Goal: Task Accomplishment & Management: Complete application form

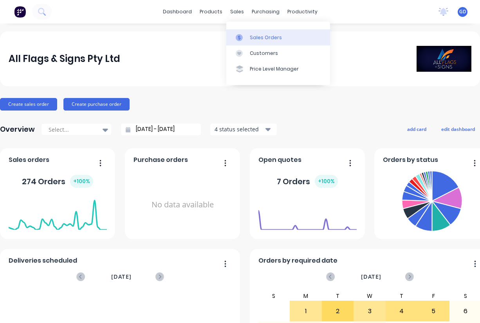
click at [257, 37] on div "Sales Orders" at bounding box center [266, 37] width 32 height 7
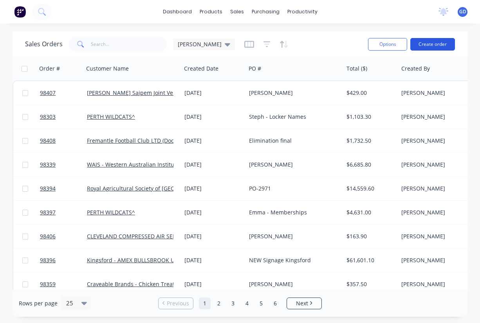
click at [433, 45] on button "Create order" at bounding box center [432, 44] width 45 height 13
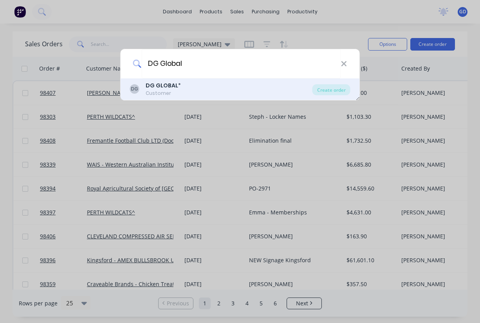
type input "DG Global"
click at [155, 88] on b "DG GLOBAL" at bounding box center [162, 85] width 32 height 8
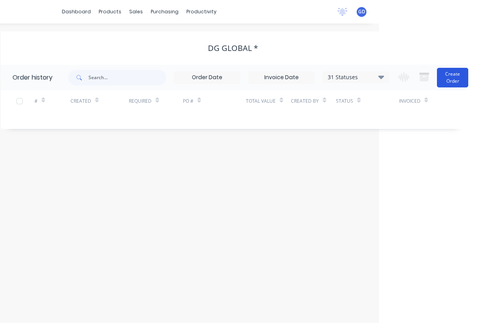
scroll to position [0, 101]
click at [446, 83] on button "Create Order" at bounding box center [452, 78] width 31 height 20
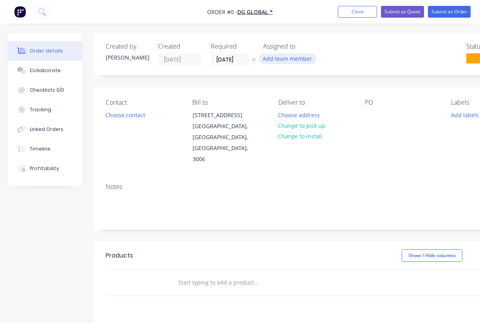
click at [287, 58] on button "Add team member" at bounding box center [288, 58] width 58 height 11
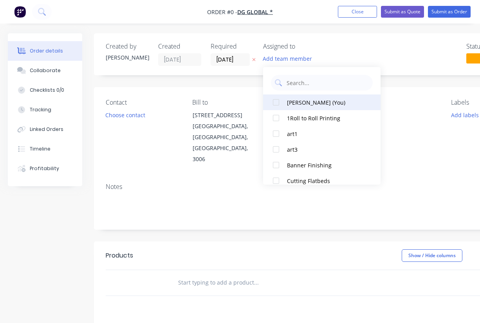
click at [295, 99] on div "[PERSON_NAME] (You)" at bounding box center [326, 102] width 78 height 8
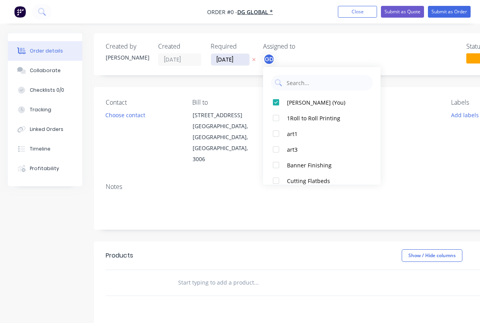
click at [225, 60] on div "Order details Collaborate Checklists 0/0 Tracking Linked Orders Timeline Profit…" at bounding box center [272, 264] width 545 height 462
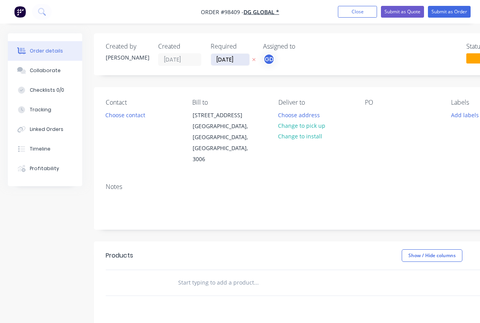
click at [221, 54] on input "[DATE]" at bounding box center [230, 60] width 38 height 12
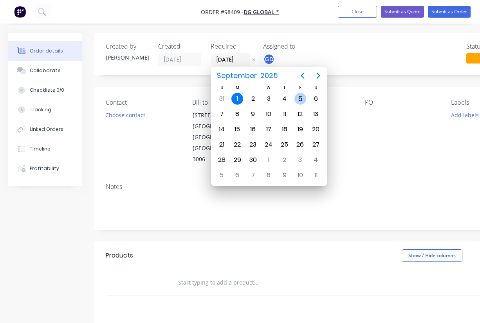
click at [303, 98] on div "5" at bounding box center [300, 99] width 12 height 12
type input "[DATE]"
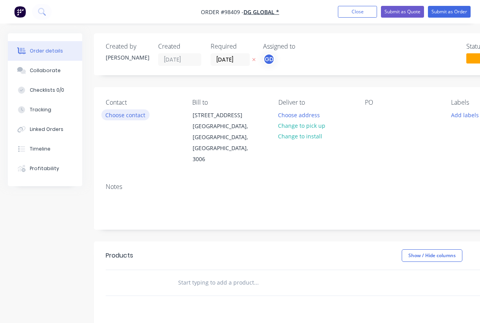
click at [128, 110] on button "Choose contact" at bounding box center [125, 114] width 48 height 11
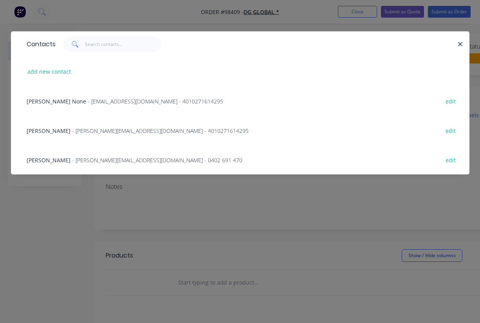
click at [61, 159] on span "[PERSON_NAME]" at bounding box center [49, 159] width 44 height 7
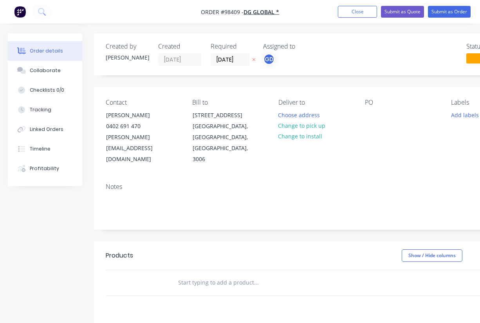
click at [105, 177] on div "Notes" at bounding box center [315, 203] width 443 height 52
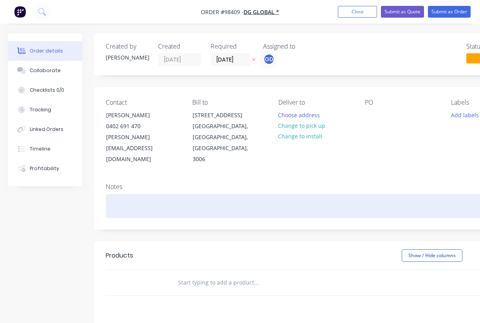
click at [116, 194] on div at bounding box center [315, 206] width 419 height 24
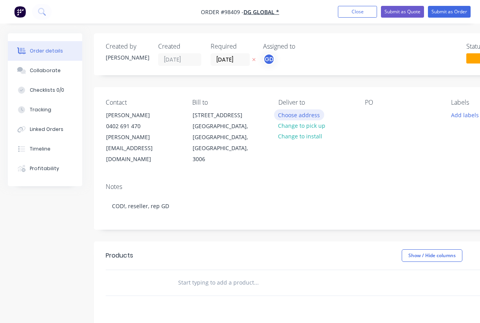
click at [293, 115] on button "Choose address" at bounding box center [299, 114] width 50 height 11
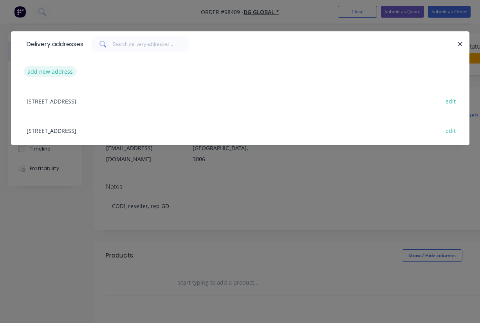
click at [51, 70] on button "add new address" at bounding box center [50, 71] width 54 height 11
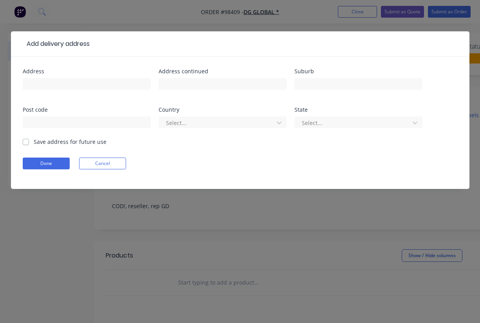
click at [34, 141] on label "Save address for future use" at bounding box center [70, 141] width 73 height 8
click at [25, 141] on input "Save address for future use" at bounding box center [26, 140] width 6 height 7
checkbox input "true"
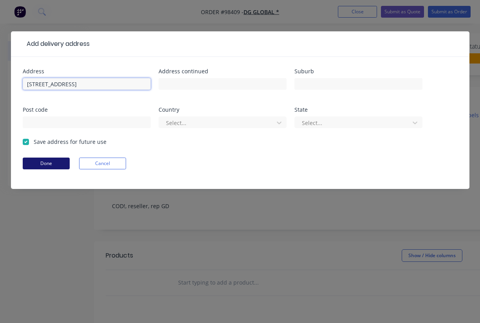
type input "[STREET_ADDRESS]"
click at [44, 162] on button "Done" at bounding box center [46, 163] width 47 height 12
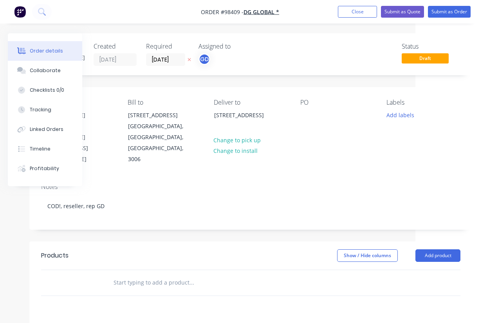
scroll to position [0, 65]
click at [163, 58] on input "[DATE]" at bounding box center [165, 60] width 38 height 12
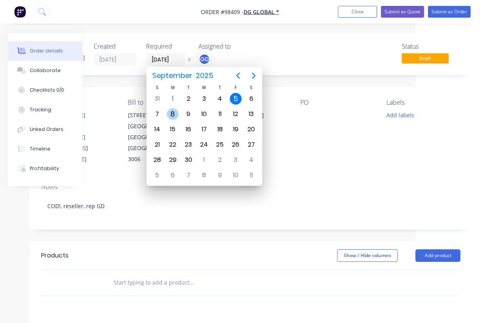
click at [172, 114] on div "8" at bounding box center [173, 114] width 12 height 12
type input "[DATE]"
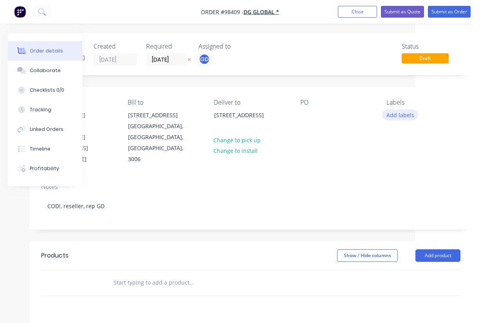
click at [404, 117] on button "Add labels" at bounding box center [400, 114] width 36 height 11
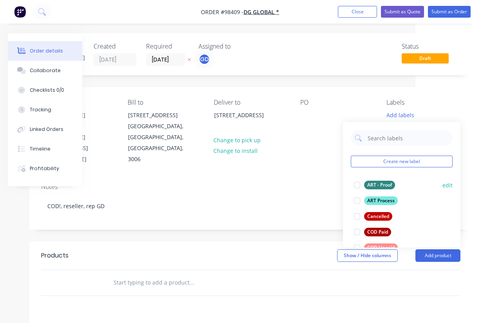
click at [378, 183] on div "ART - Proof" at bounding box center [379, 184] width 31 height 9
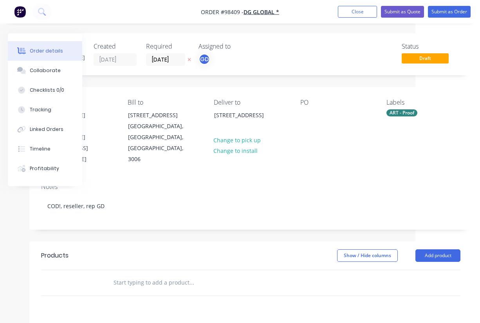
click at [313, 116] on div "PO" at bounding box center [337, 132] width 74 height 66
click at [307, 116] on div at bounding box center [306, 114] width 13 height 11
paste div
click at [404, 114] on div "ART - Proof" at bounding box center [401, 112] width 31 height 7
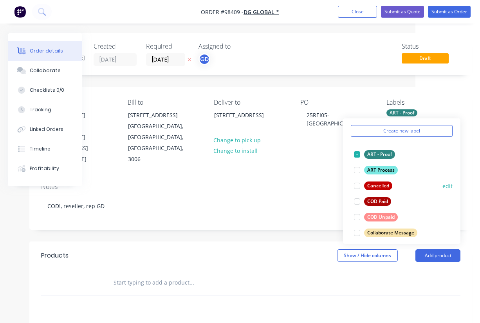
scroll to position [31, 0]
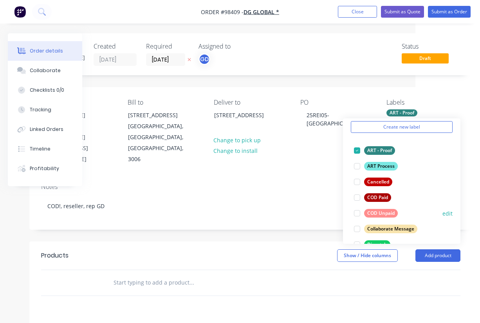
click at [382, 216] on div "COD Unpaid" at bounding box center [381, 213] width 34 height 9
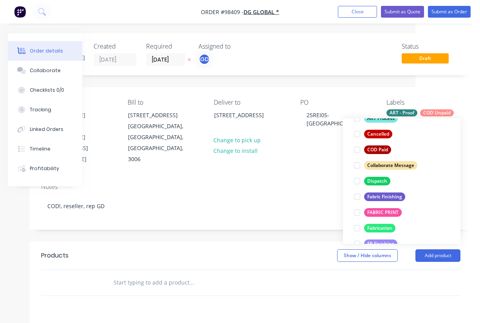
scroll to position [96, 0]
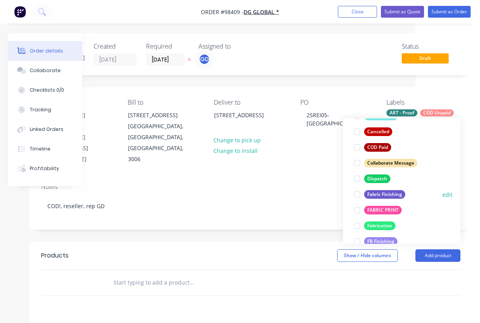
click at [385, 195] on div "Fabric Finishing" at bounding box center [384, 194] width 41 height 9
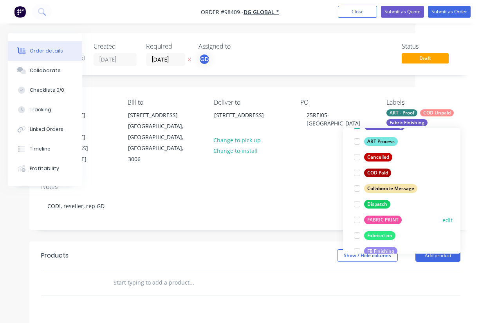
click at [384, 220] on div "FABRIC PRINT" at bounding box center [383, 219] width 38 height 9
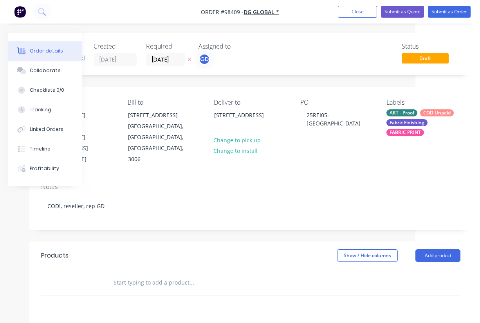
click at [258, 274] on input "text" at bounding box center [191, 282] width 157 height 16
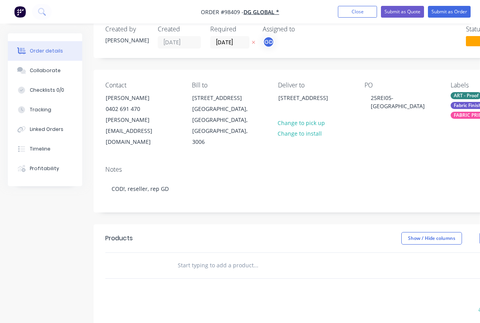
scroll to position [18, 1]
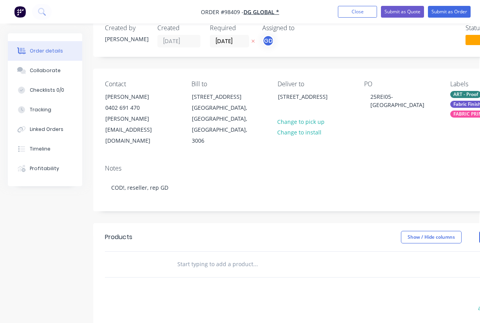
click at [193, 256] on input "text" at bounding box center [255, 264] width 157 height 16
paste input "6m vario straight wall – printed sock only: $1465+GST Front print and back black"
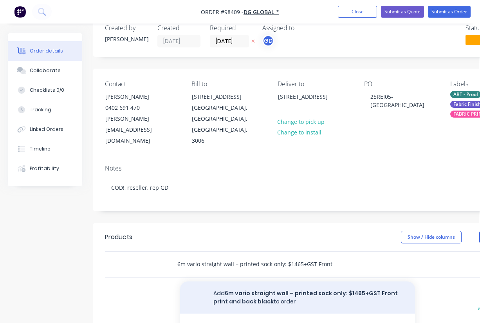
type input "6m vario straight wall – printed sock only: $1465+GST Front print and back black"
click at [249, 281] on button "Add 6m vario straight wall – printed sock only: $1465+GST Front print and back …" at bounding box center [297, 297] width 235 height 32
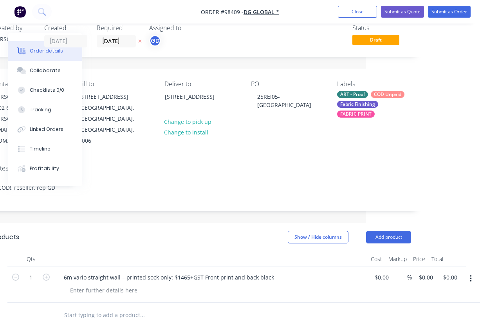
scroll to position [18, 114]
click at [452, 271] on input "0.00" at bounding box center [451, 276] width 18 height 11
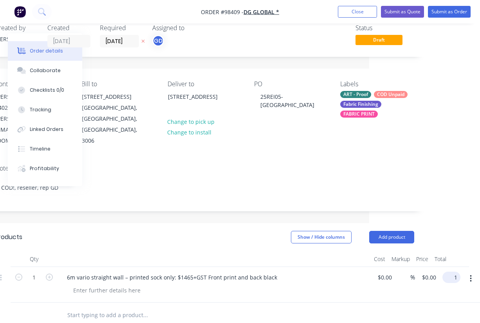
click at [452, 271] on input "1" at bounding box center [452, 276] width 15 height 11
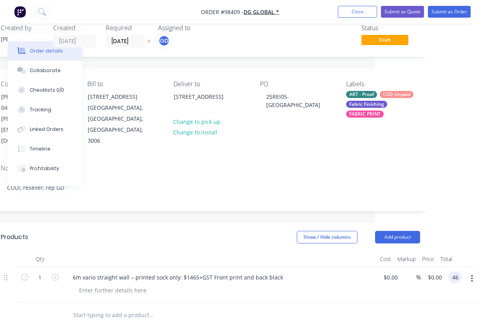
type input "4"
type input "1465"
type input "$1,465.00"
click at [185, 251] on div at bounding box center [219, 259] width 313 height 16
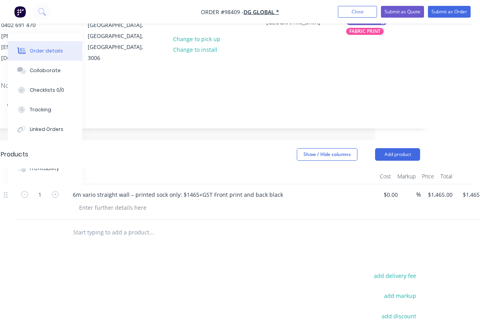
scroll to position [201, 105]
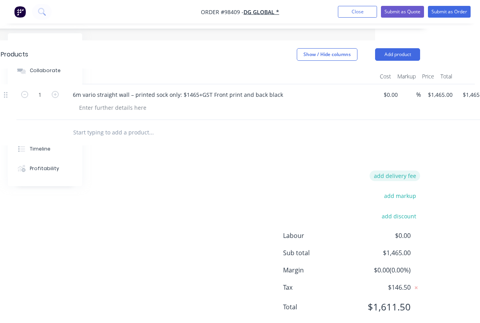
click at [406, 170] on button "add delivery fee" at bounding box center [395, 175] width 50 height 11
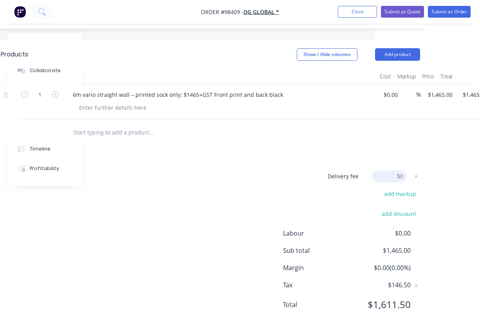
scroll to position [199, 105]
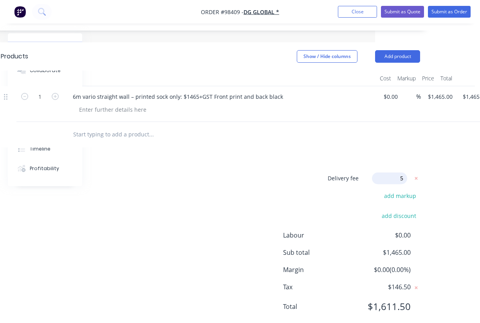
type input "55"
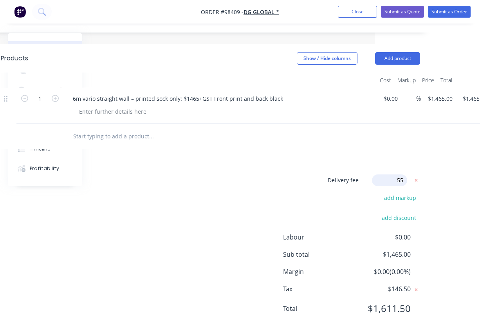
click at [277, 174] on div "Delivery fee Delivery fee Delivery fee name (Optional) 55 55 $0 add markup add …" at bounding box center [210, 248] width 419 height 149
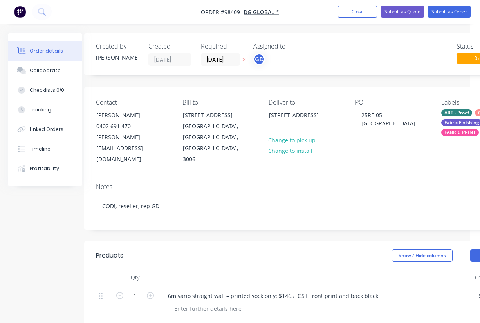
scroll to position [0, 0]
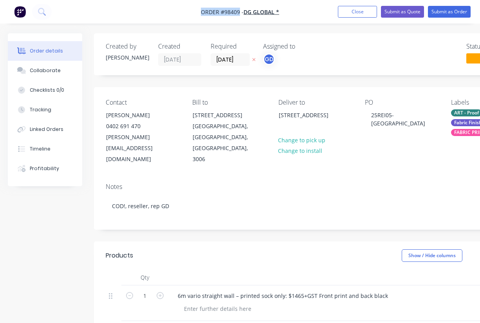
drag, startPoint x: 195, startPoint y: 9, endPoint x: 240, endPoint y: 14, distance: 45.7
click at [240, 14] on nav "Order #98409 - DG GLOBAL * Add product Close Submit as Quote Submit as Order" at bounding box center [240, 11] width 480 height 23
copy span "Order #98409"
click at [353, 13] on button "Close" at bounding box center [357, 12] width 39 height 12
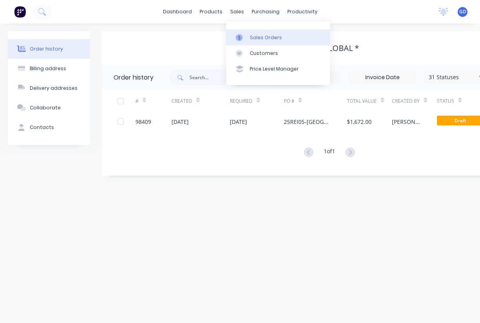
click at [260, 38] on div "Sales Orders" at bounding box center [266, 37] width 32 height 7
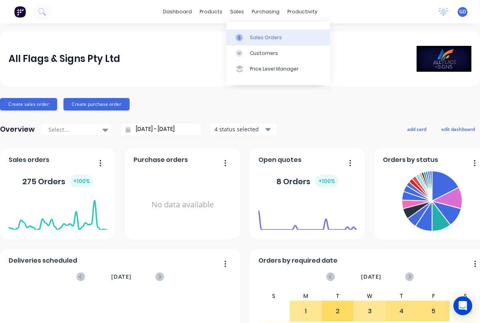
click at [266, 36] on div "Sales Orders" at bounding box center [266, 37] width 32 height 7
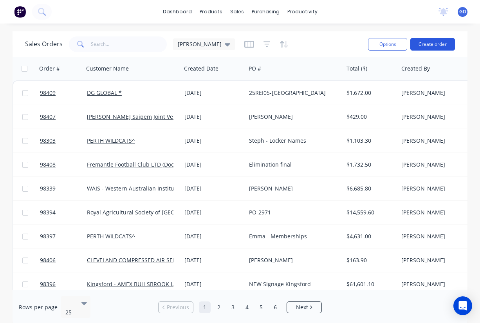
click at [438, 49] on button "Create order" at bounding box center [432, 44] width 45 height 13
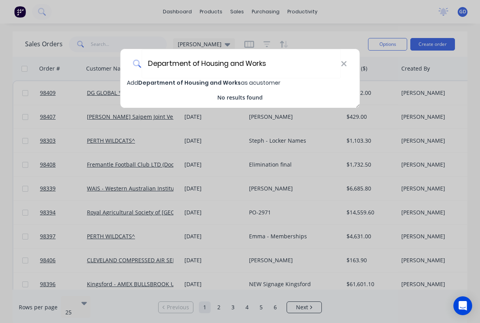
type input "Department of Housing and Works"
click at [201, 84] on span "Department of Housing and Works" at bounding box center [189, 83] width 103 height 8
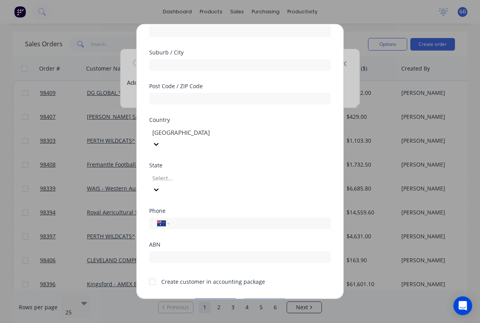
scroll to position [108, 0]
click at [151, 274] on div at bounding box center [152, 282] width 16 height 16
click at [216, 298] on button "Save" at bounding box center [215, 304] width 43 height 13
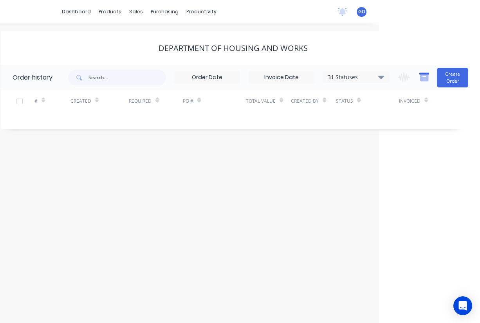
scroll to position [0, 101]
click at [458, 78] on button "Create Order" at bounding box center [452, 78] width 31 height 20
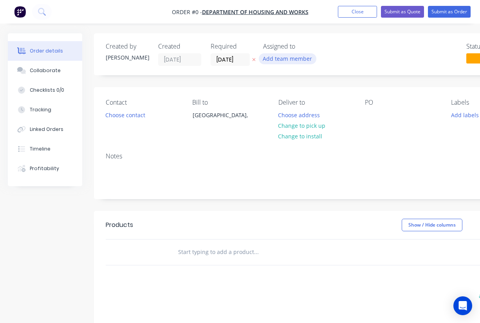
click at [274, 58] on button "Add team member" at bounding box center [288, 58] width 58 height 11
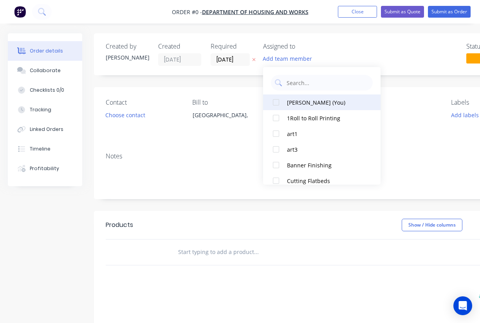
click at [275, 108] on div at bounding box center [276, 102] width 16 height 16
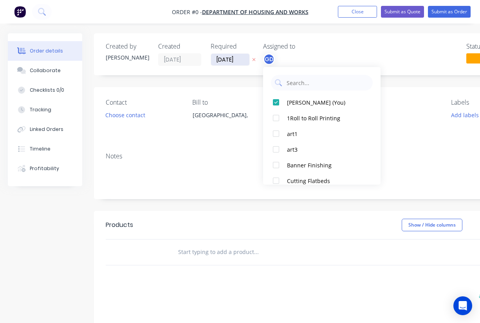
click at [227, 58] on div "Order details Collaborate Checklists 0/0 Tracking Linked Orders Timeline Profit…" at bounding box center [272, 248] width 545 height 431
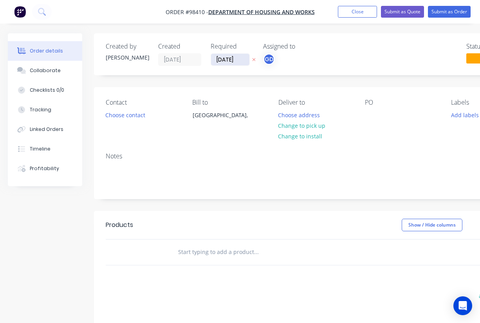
click at [229, 59] on input "[DATE]" at bounding box center [230, 60] width 38 height 12
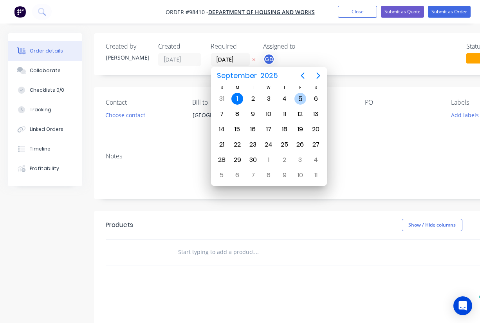
click at [297, 97] on div "5" at bounding box center [300, 99] width 12 height 12
type input "[DATE]"
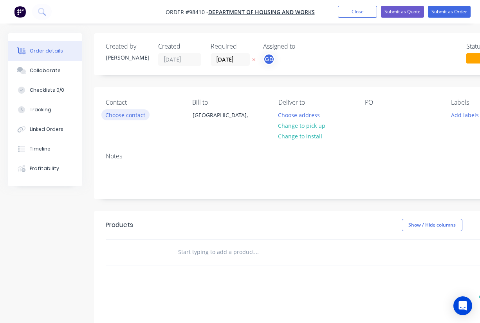
click at [133, 114] on button "Choose contact" at bounding box center [125, 114] width 48 height 11
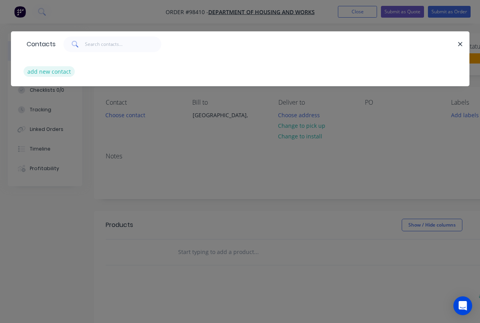
click at [45, 70] on button "add new contact" at bounding box center [49, 71] width 52 height 11
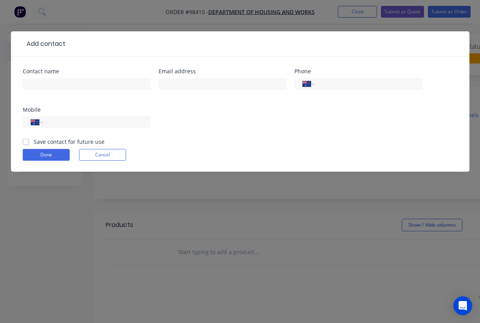
click at [34, 141] on label "Save contact for future use" at bounding box center [69, 141] width 71 height 8
click at [27, 141] on input "Save contact for future use" at bounding box center [26, 140] width 6 height 7
checkbox input "true"
paste input "Ariana.Parker@jll.com"
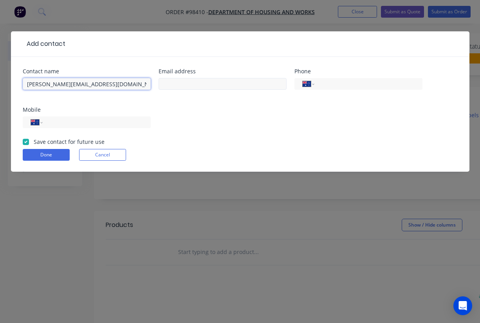
type input "Ariana.Parker@jll.com"
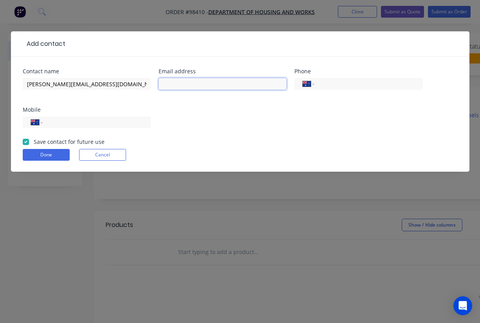
paste input "Ariana.Parker@jll.com"
type input "Ariana.Parker@jll.com"
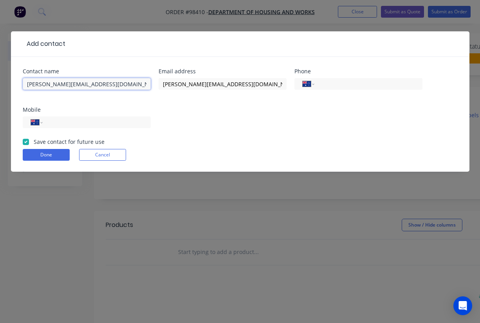
click at [94, 82] on input "Ariana.Parker@jll.com" at bounding box center [87, 84] width 128 height 12
type input "Ariana Parker"
click at [109, 106] on div "Contact name Ariana Parker Email address Ariana.Parker@jll.com Phone Internatio…" at bounding box center [240, 103] width 435 height 69
click at [93, 123] on input "tel" at bounding box center [95, 122] width 94 height 9
paste input "0435 305 096"
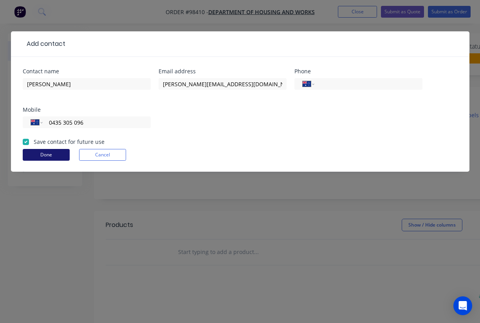
type input "0435 305 096"
click at [49, 155] on button "Done" at bounding box center [46, 155] width 47 height 12
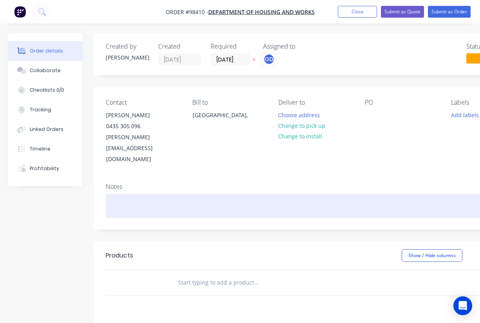
click at [146, 194] on div at bounding box center [315, 206] width 419 height 24
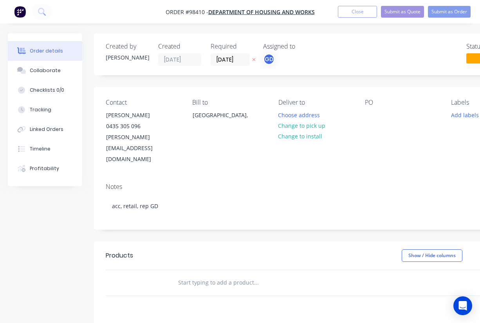
click at [226, 147] on div "Contact Ariana Parker 0435 305 096 Ariana.Parker@jll.com Bill to Australia, Del…" at bounding box center [315, 132] width 443 height 90
click at [305, 115] on button "Choose address" at bounding box center [299, 114] width 50 height 11
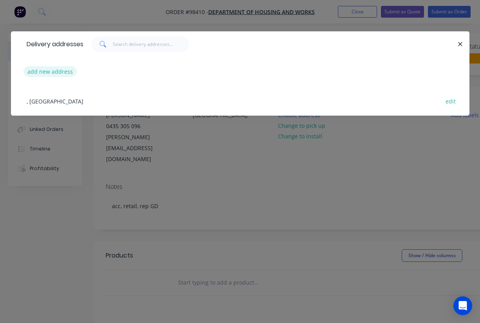
click at [41, 74] on button "add new address" at bounding box center [50, 71] width 54 height 11
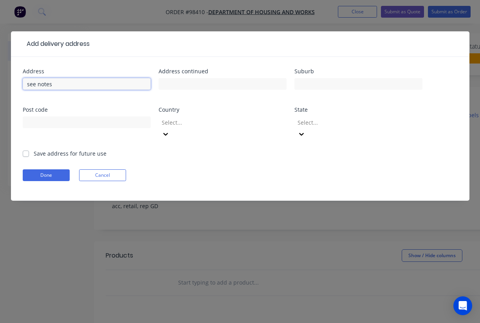
type input "see notes"
click at [34, 149] on label "Save address for future use" at bounding box center [70, 153] width 73 height 8
click at [26, 149] on input "Save address for future use" at bounding box center [26, 152] width 6 height 7
checkbox input "true"
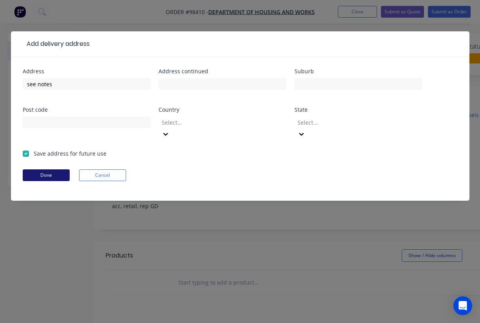
click at [40, 169] on button "Done" at bounding box center [46, 175] width 47 height 12
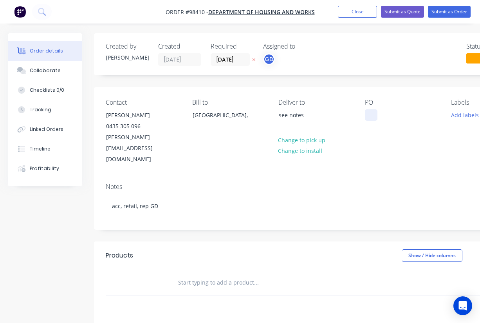
paste div
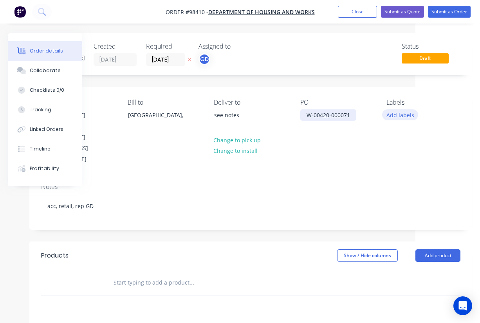
scroll to position [0, 65]
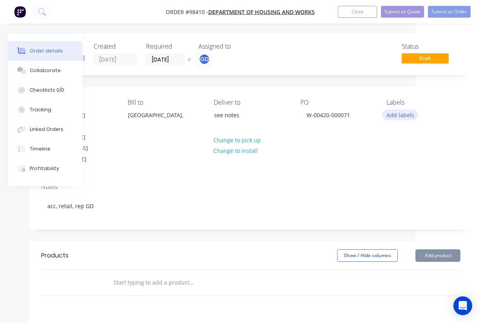
click at [392, 115] on button "Add labels" at bounding box center [400, 114] width 36 height 11
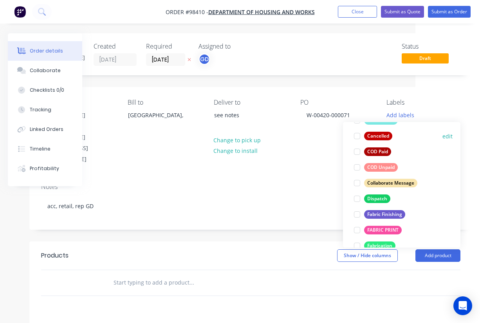
scroll to position [85, 0]
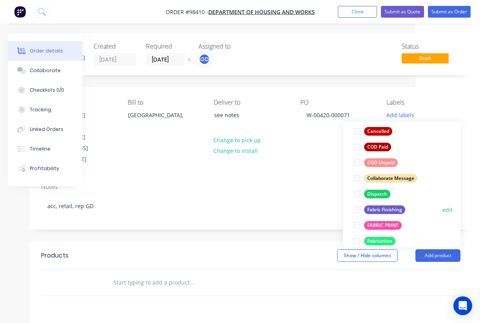
click at [380, 205] on div "Fabric Finishing" at bounding box center [384, 209] width 41 height 9
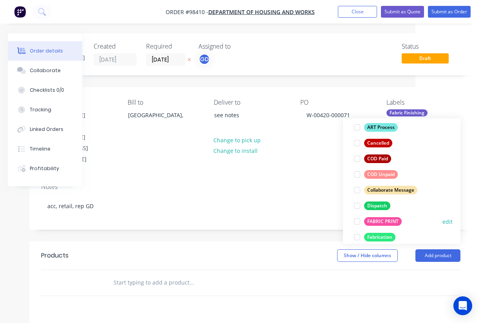
click at [381, 219] on div "FABRIC PRINT" at bounding box center [383, 221] width 38 height 9
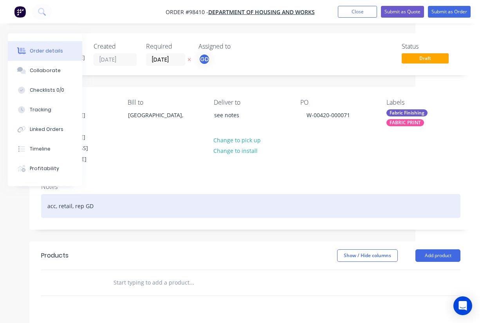
click at [284, 194] on div "acc, retail, rep GD" at bounding box center [250, 206] width 419 height 24
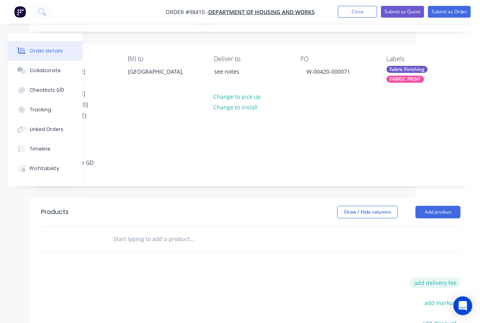
click at [446, 277] on button "add delivery fee" at bounding box center [435, 282] width 50 height 11
type input "50"
click at [135, 231] on input "text" at bounding box center [191, 239] width 157 height 16
type input "f"
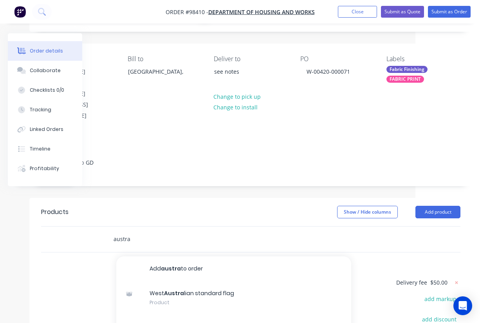
type input "austra"
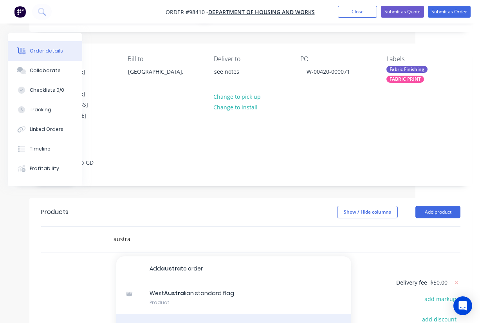
drag, startPoint x: 135, startPoint y: 217, endPoint x: 184, endPoint y: 305, distance: 100.4
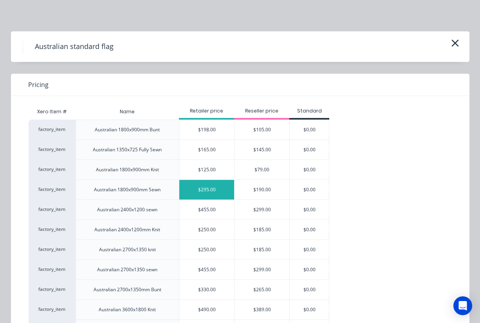
click at [202, 188] on div "$295.00" at bounding box center [206, 190] width 55 height 20
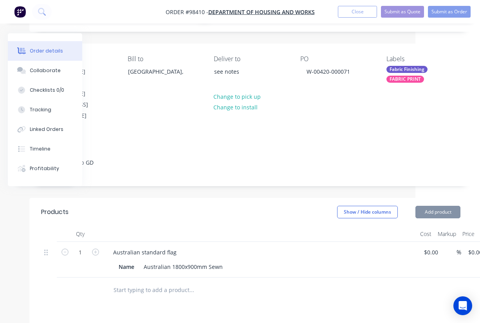
type input "$295.00"
click at [96, 248] on icon "button" at bounding box center [95, 251] width 7 height 7
type input "2"
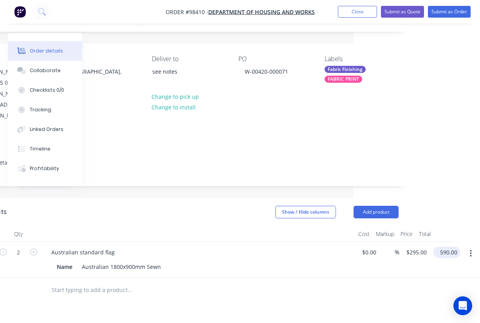
click at [445, 246] on input "590.00" at bounding box center [448, 251] width 24 height 11
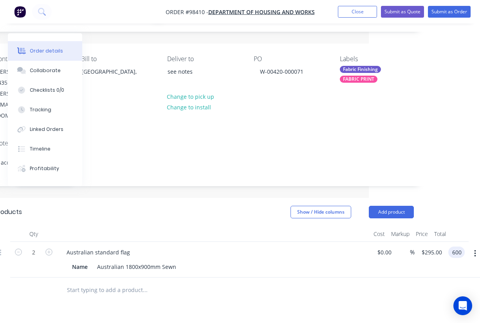
type input "$600.00"
type input "$300.00"
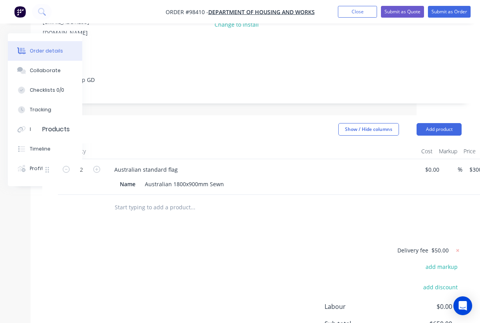
scroll to position [126, 48]
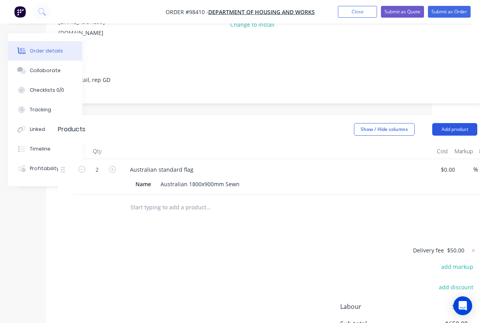
click at [458, 123] on button "Add product" at bounding box center [454, 129] width 45 height 13
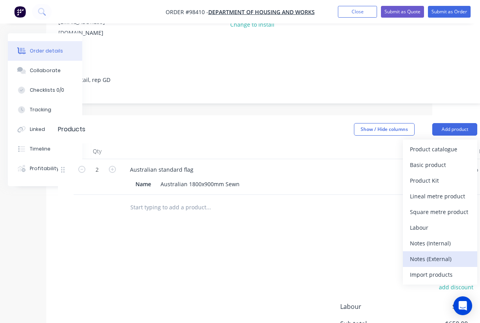
click at [437, 253] on div "Notes (External)" at bounding box center [440, 258] width 60 height 11
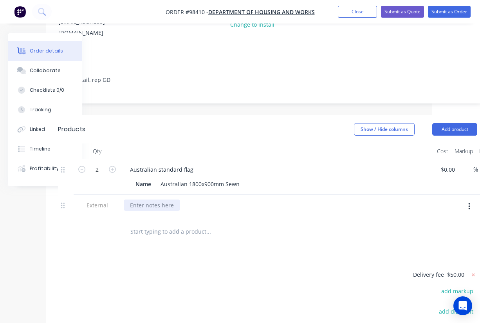
paste div
click at [128, 199] on div "297 Fitzgerald St Northam WA 6401 AU" at bounding box center [199, 204] width 150 height 11
click at [189, 199] on div "Delivery to 297 Fitzgerald St Northam WA 6401 AU" at bounding box center [213, 204] width 179 height 11
click at [236, 224] on input "text" at bounding box center [208, 232] width 157 height 16
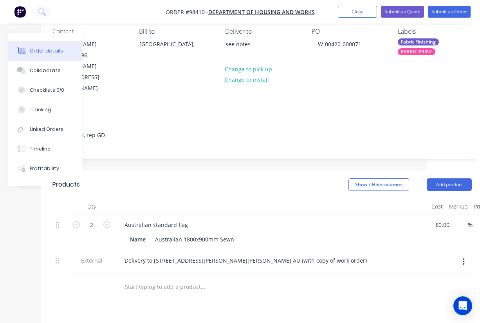
scroll to position [0, 53]
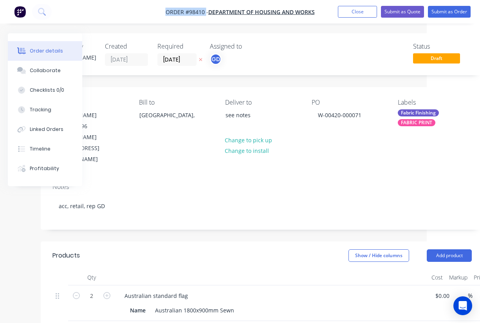
drag, startPoint x: 158, startPoint y: 11, endPoint x: 205, endPoint y: 13, distance: 47.0
click at [205, 13] on nav "Order #98410 - Department of Housing and Works Add product Close Submit as Quot…" at bounding box center [240, 11] width 480 height 23
copy span "Order #98410"
click at [346, 12] on button "Close" at bounding box center [357, 12] width 39 height 12
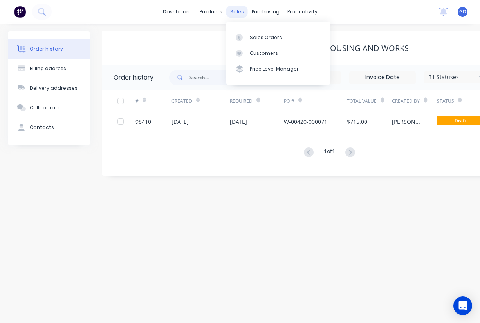
click at [236, 14] on div "sales" at bounding box center [237, 12] width 22 height 12
click at [262, 43] on link "Sales Orders" at bounding box center [278, 37] width 104 height 16
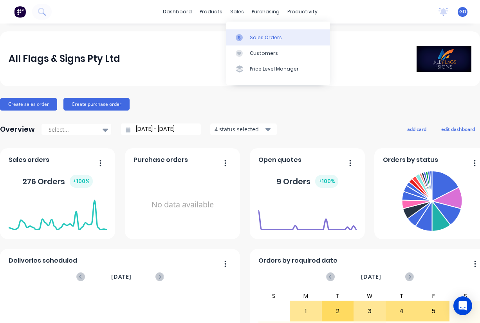
click at [254, 36] on div "Sales Orders" at bounding box center [266, 37] width 32 height 7
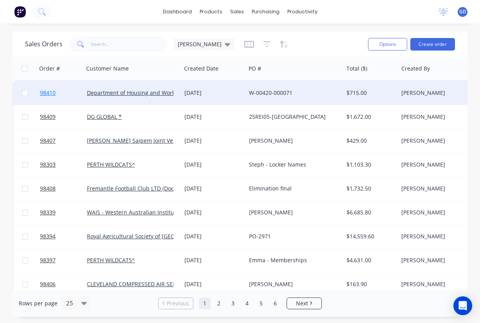
click at [50, 92] on span "98410" at bounding box center [48, 93] width 16 height 8
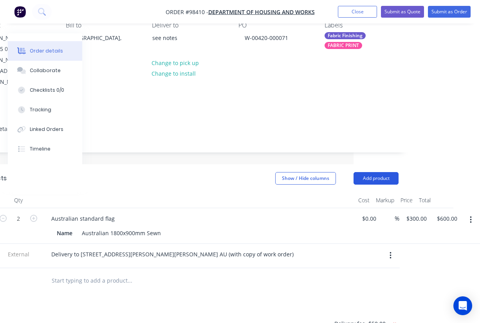
scroll to position [77, 126]
click at [380, 172] on button "Add product" at bounding box center [375, 178] width 45 height 13
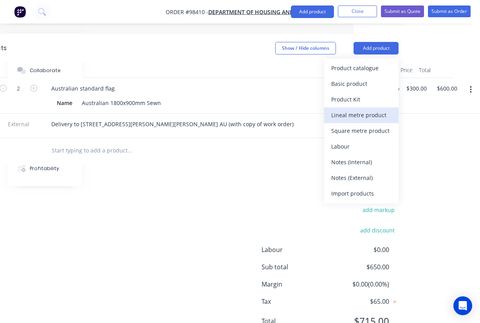
scroll to position [225, 126]
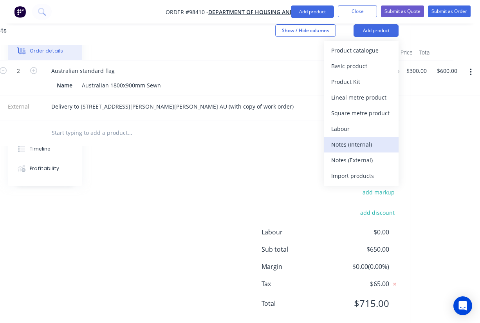
click at [355, 139] on div "Notes (Internal)" at bounding box center [361, 144] width 60 height 11
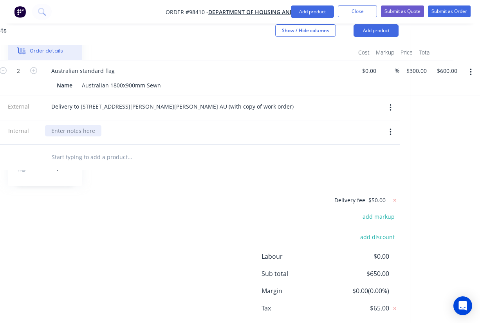
click at [72, 125] on div at bounding box center [73, 130] width 56 height 11
paste div
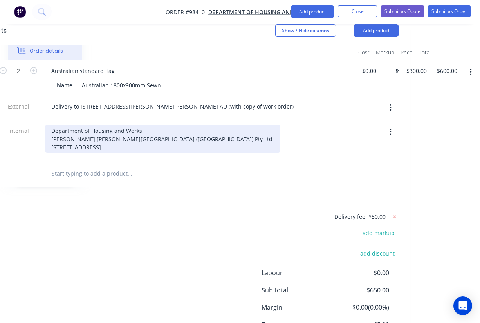
click at [51, 125] on div "Department of Housing and Works Jones Lang Lasalle (WA) Pty Ltd Level 31, Centr…" at bounding box center [162, 139] width 235 height 28
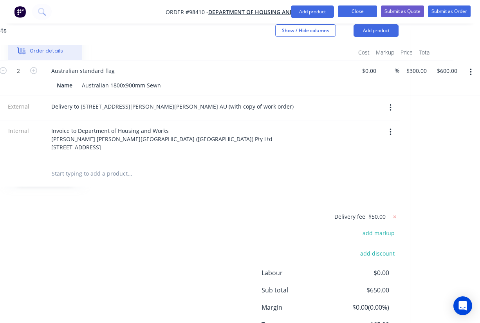
click at [355, 12] on button "Close" at bounding box center [357, 11] width 39 height 12
